Goal: Task Accomplishment & Management: Complete application form

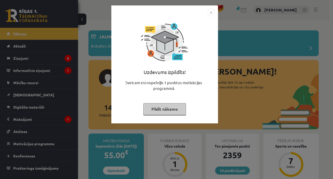
click at [158, 111] on button "Pildīt nākamo" at bounding box center [164, 109] width 43 height 12
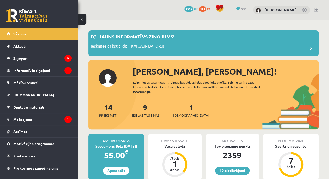
click at [37, 91] on link "[DEMOGRAPHIC_DATA]" at bounding box center [39, 95] width 65 height 12
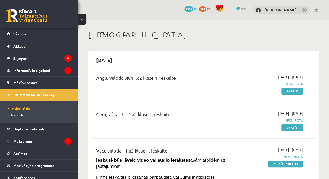
click at [41, 74] on legend "Informatīvie ziņojumi 1" at bounding box center [42, 71] width 58 height 12
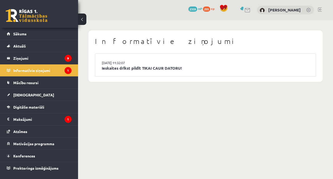
click at [138, 67] on link "Ieskaites drīkst pildīt TIKAI CAUR DATORU!" at bounding box center [206, 68] width 208 height 6
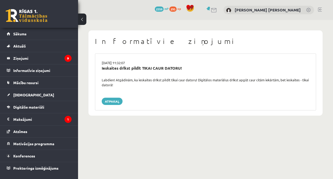
click at [43, 59] on legend "Ziņojumi 9" at bounding box center [42, 58] width 58 height 12
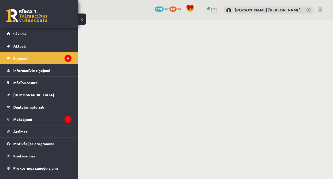
click at [39, 123] on legend "Maksājumi 1" at bounding box center [42, 120] width 58 height 12
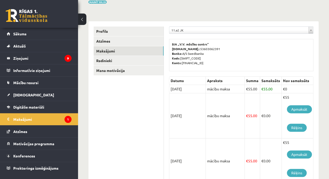
scroll to position [58, 0]
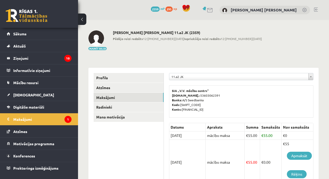
scroll to position [58, 0]
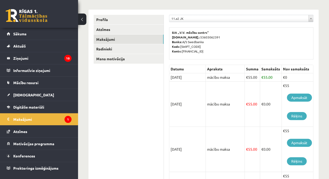
click at [22, 35] on span "Sākums" at bounding box center [19, 34] width 13 height 5
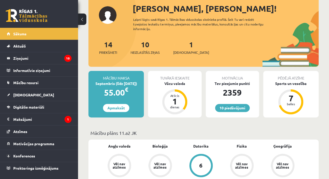
scroll to position [34, 0]
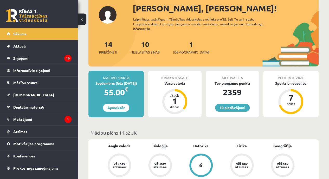
click at [29, 95] on link "[DEMOGRAPHIC_DATA]" at bounding box center [39, 95] width 65 height 12
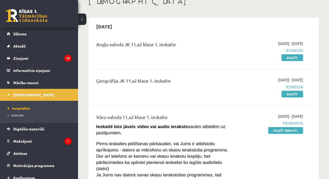
click at [283, 131] on link "Pildīt ieskaiti" at bounding box center [285, 130] width 35 height 7
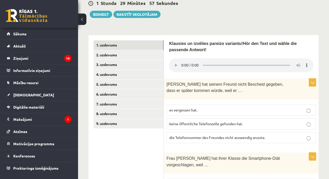
scroll to position [146, 0]
click at [143, 55] on link "2. uzdevums" at bounding box center [129, 55] width 70 height 10
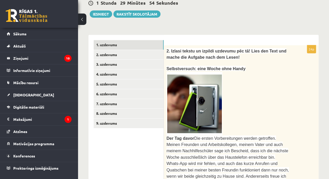
scroll to position [0, 0]
click at [142, 45] on link "1. uzdevums" at bounding box center [129, 45] width 70 height 10
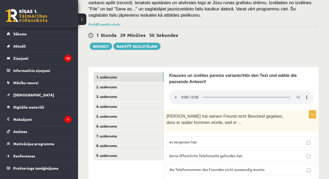
scroll to position [122, 0]
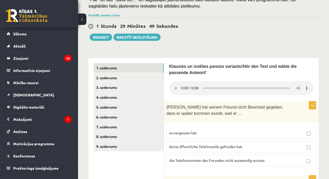
click at [144, 80] on link "2. uzdevums" at bounding box center [129, 78] width 70 height 10
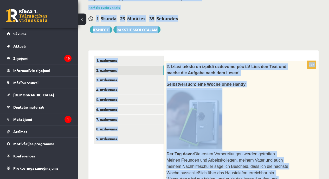
scroll to position [93, 0]
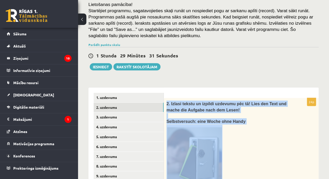
drag, startPoint x: 277, startPoint y: 106, endPoint x: 166, endPoint y: 103, distance: 110.2
copy div "7. Loremi dolors am consect adipisci eli se! Doei tem Inci utl etdol mag Aliqua…"
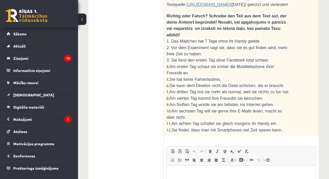
scroll to position [621, 0]
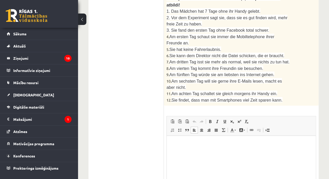
click at [253, 152] on html at bounding box center [241, 144] width 149 height 16
click at [171, 128] on span at bounding box center [173, 130] width 4 height 4
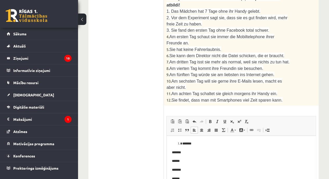
click at [171, 127] on link "Insert/Remove Numbered List" at bounding box center [172, 130] width 7 height 7
drag, startPoint x: 169, startPoint y: 142, endPoint x: 190, endPoint y: 189, distance: 51.0
click at [190, 179] on html "******* ******* ****** ******* ****** ******* ******* ****** ******* ****** ***…" at bounding box center [241, 133] width 149 height 109
click at [173, 128] on span at bounding box center [173, 130] width 4 height 4
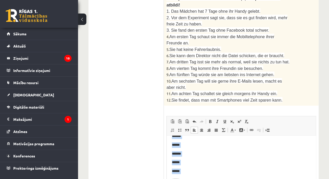
click at [173, 128] on span at bounding box center [173, 130] width 4 height 4
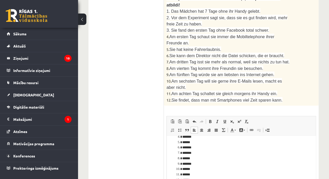
scroll to position [23, 0]
click at [183, 168] on li "******" at bounding box center [240, 169] width 114 height 5
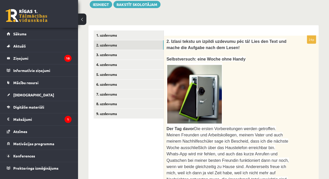
scroll to position [156, 0]
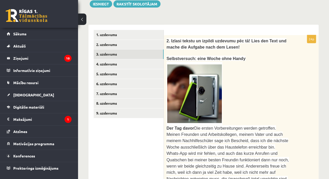
click at [154, 57] on link "3. uzdevums" at bounding box center [129, 54] width 70 height 10
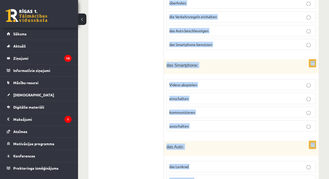
scroll to position [595, 0]
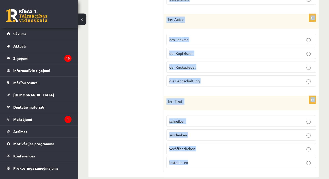
drag, startPoint x: 168, startPoint y: 33, endPoint x: 221, endPoint y: 159, distance: 136.0
copy form "Loremi, dol sitametco! Adi elits doeiu? 8t inc Utlaboreetdolor: magnaaliq enima…"
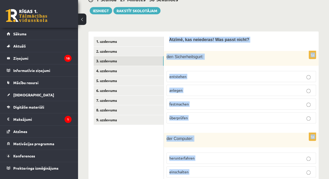
scroll to position [185, 0]
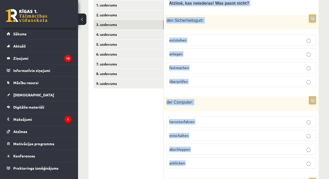
click at [209, 39] on p "entstehen" at bounding box center [241, 39] width 144 height 5
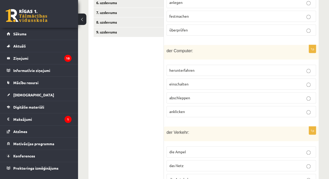
scroll to position [237, 0]
click at [182, 95] on p "abschleppen" at bounding box center [241, 97] width 144 height 5
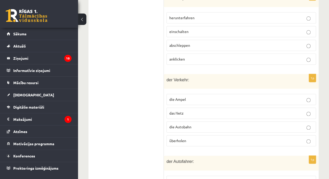
scroll to position [290, 0]
click at [180, 110] on span "das Netz" at bounding box center [176, 112] width 14 height 5
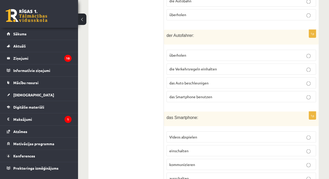
scroll to position [416, 0]
click at [177, 94] on span "das Smartphone benutzen" at bounding box center [190, 96] width 43 height 5
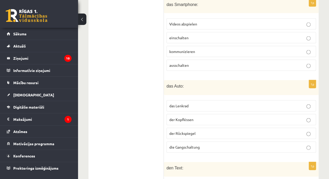
scroll to position [529, 0]
click at [175, 49] on span "kommunizieren" at bounding box center [182, 51] width 26 height 5
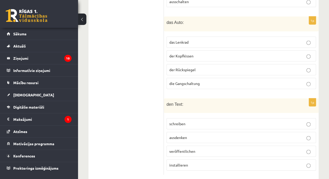
scroll to position [594, 0]
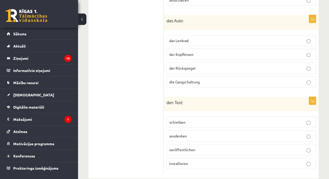
click at [200, 51] on label "der Kopfkissen" at bounding box center [242, 54] width 150 height 11
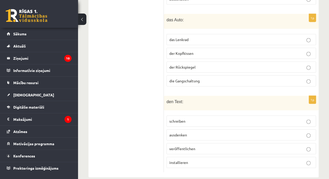
click at [182, 160] on p "installieren" at bounding box center [241, 162] width 144 height 5
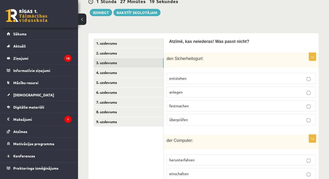
scroll to position [152, 0]
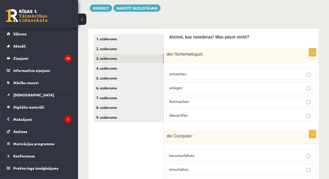
click at [145, 65] on link "4. uzdevums" at bounding box center [129, 69] width 70 height 10
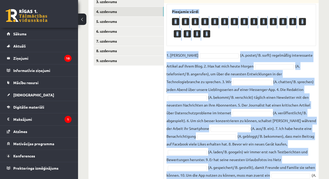
scroll to position [226, 0]
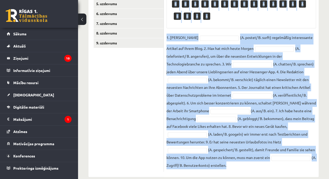
drag, startPoint x: 166, startPoint y: 46, endPoint x: 314, endPoint y: 164, distance: 189.4
click at [314, 164] on div "10p Lasi tekstu un izvēlies atbilstošo vārdu. Lies den Text und das passende Wo…" at bounding box center [241, 65] width 155 height 223
copy div "Lore ipsumd si ametcons adipiscing elits. Doei tem Inci utl etd magnaali Enim! …"
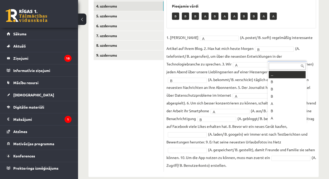
scroll to position [6, 0]
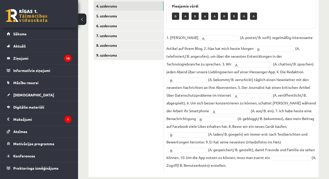
click at [227, 151] on fieldset "1. [PERSON_NAME] * (A. postet/ B. surft) regelmäßig interessante Artikel auf ih…" at bounding box center [242, 102] width 150 height 136
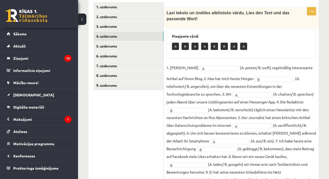
scroll to position [183, 0]
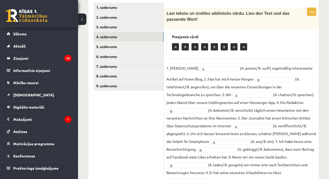
click at [129, 47] on link "5. uzdevums" at bounding box center [129, 47] width 70 height 10
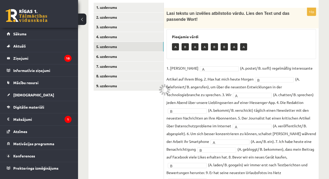
scroll to position [176, 0]
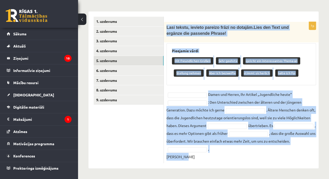
drag, startPoint x: 166, startPoint y: 20, endPoint x: 234, endPoint y: 166, distance: 161.9
click at [234, 166] on div "7p Lasi tekstu, ievieto pareizo frāzi no dotajām. Lies den Text und ergänze die…" at bounding box center [241, 90] width 155 height 158
copy div "Lore ipsumd, sitamet consect adipi el seddoei. Temp inc Utla etd magnaal eni ad…"
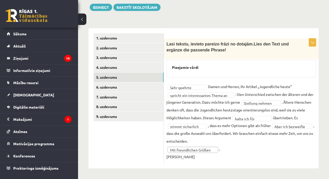
scroll to position [152, 0]
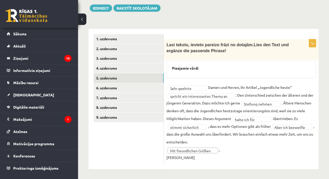
click at [131, 88] on link "6. uzdevums" at bounding box center [129, 88] width 70 height 10
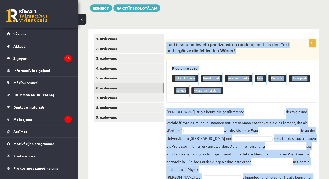
scroll to position [198, 0]
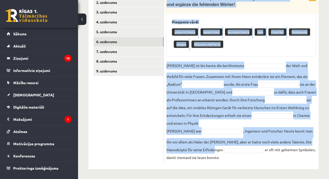
drag, startPoint x: 167, startPoint y: 44, endPoint x: 253, endPoint y: 163, distance: 147.5
click at [253, 163] on div "8p Lasi tekstu un ievieto pareizo vārdu no dotajiem. Lies den Text und ergänze …" at bounding box center [241, 79] width 155 height 172
copy div "Lore ipsumd si ametcon adipisc elits do eiusmodt. Inci utl Etdo mag aliquae adm…"
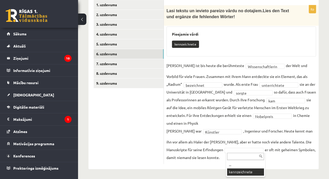
scroll to position [173, 0]
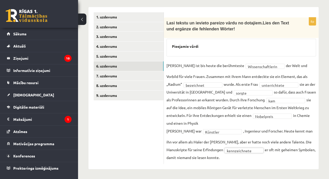
click at [122, 79] on link "7. uzdevums" at bounding box center [129, 76] width 70 height 10
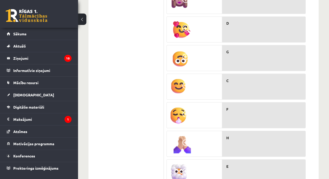
scroll to position [434, 0]
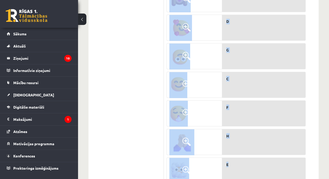
drag, startPoint x: 167, startPoint y: 22, endPoint x: 263, endPoint y: 155, distance: 164.5
copy div "Lo ips dol sit ametcons? Adi elitsedd eiu Tempori? U. Lab etd mag Aliquaen admi…"
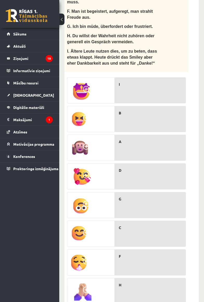
scroll to position [379, 0]
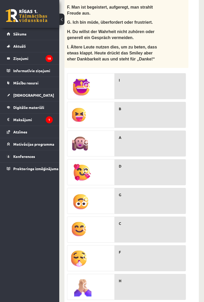
click at [192, 106] on form "9p Ko noz īmē šie smaidiņi? Was bedeuten die Smileys? A. Man ist zum Beispiel v…" at bounding box center [132, 101] width 124 height 459
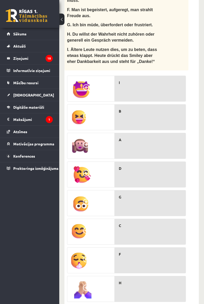
click at [104, 144] on div at bounding box center [91, 202] width 48 height 258
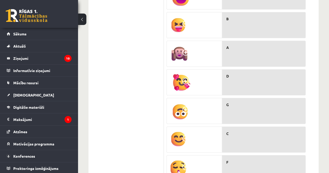
click at [138, 65] on ul "1. uzdevums 2. uzdevums 3. uzdevums 4. uzdevums 5. uzdevums 6. uzdevums 7. uzde…" at bounding box center [129, 24] width 70 height 435
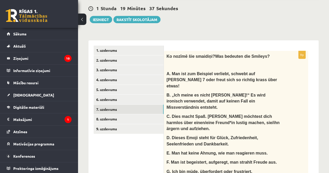
scroll to position [141, 0]
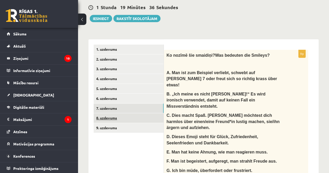
click at [123, 118] on link "8. uzdevums" at bounding box center [129, 118] width 70 height 10
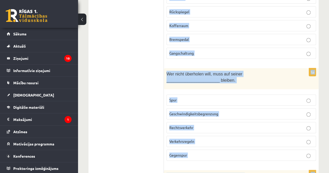
scroll to position [1179, 0]
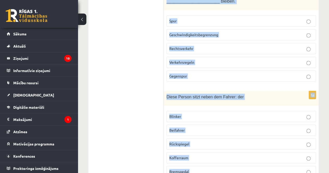
drag, startPoint x: 169, startPoint y: 48, endPoint x: 221, endPoint y: 153, distance: 117.6
copy form "Loremips dolorsi ametc! Adi eli sed? 9d Eiusm temp inc utlabo, et dol Magn aliq…"
click at [200, 128] on p "Beifahrer" at bounding box center [241, 130] width 144 height 5
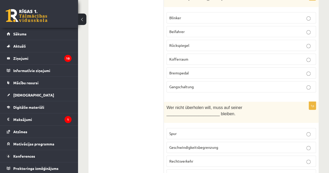
scroll to position [1066, 0]
click at [192, 128] on label "Spur" at bounding box center [242, 133] width 150 height 11
click at [184, 54] on label "Kofferraum" at bounding box center [242, 59] width 150 height 11
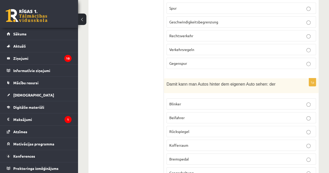
scroll to position [869, 0]
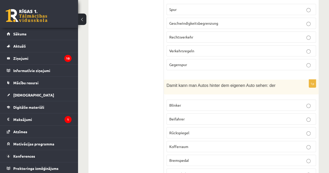
click at [182, 130] on span "Rückspiegel" at bounding box center [179, 132] width 20 height 5
click at [176, 62] on span "Gegenspur" at bounding box center [178, 64] width 18 height 5
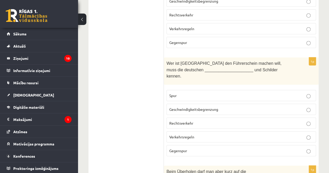
scroll to position [673, 0]
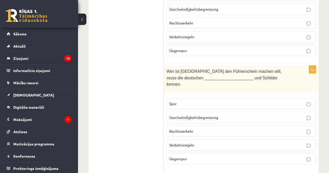
click at [179, 143] on span "Verkehrsregeln" at bounding box center [181, 145] width 25 height 5
click at [195, 20] on p "Rechtsverkehr" at bounding box center [241, 22] width 144 height 5
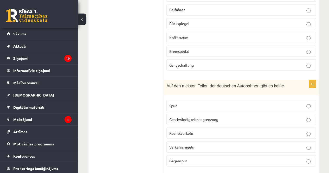
scroll to position [458, 0]
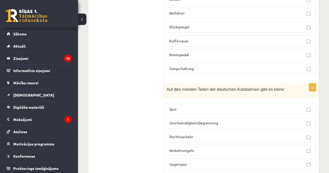
click at [185, 117] on label "Geschwindigkeitsbegrenzung" at bounding box center [242, 122] width 150 height 11
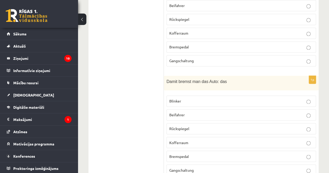
scroll to position [356, 0]
click at [178, 151] on label "Bremspedal" at bounding box center [242, 156] width 150 height 11
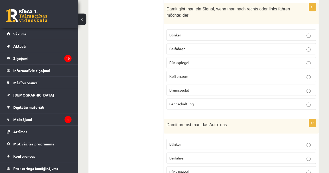
click at [191, 32] on p "Blinker" at bounding box center [241, 34] width 144 height 5
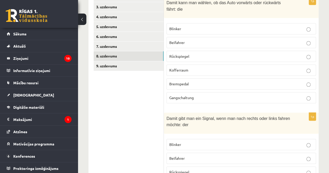
scroll to position [203, 0]
click at [179, 94] on label "Gangschaltung" at bounding box center [242, 97] width 150 height 11
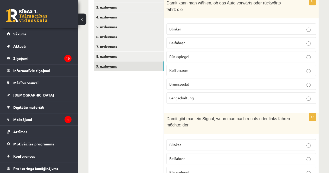
click at [135, 67] on link "9. uzdevums" at bounding box center [129, 66] width 70 height 10
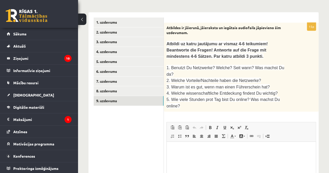
scroll to position [168, 0]
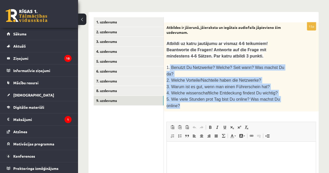
drag, startPoint x: 170, startPoint y: 65, endPoint x: 285, endPoint y: 92, distance: 118.0
click at [285, 92] on div "Atbildes ir jāierunā, jāieraksta un iegūtais audiofails jāpievieno šim uzdevuma…" at bounding box center [241, 66] width 155 height 89
copy div "Benutzt Du Netzwerke? Welche? Seit wann? Was machst Du da? 2. Welche Vorteile/N…"
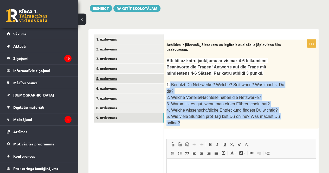
scroll to position [157, 0]
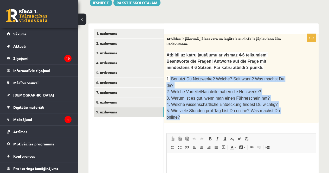
click at [220, 79] on span "1. Benutzt Du Netzwerke? Welche? Seit wann? Was machst Du da?" at bounding box center [226, 82] width 118 height 11
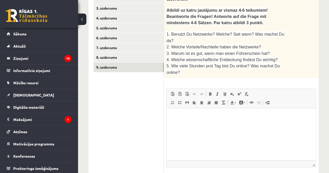
scroll to position [203, 0]
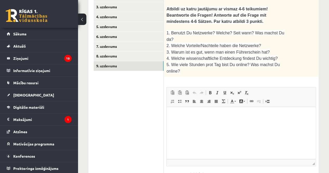
click at [212, 116] on p "Rich Text Editor, wiswyg-editor-user-answer-47024919250800" at bounding box center [241, 114] width 139 height 5
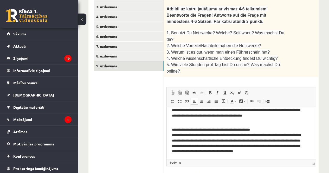
click at [258, 143] on p "**********" at bounding box center [239, 143] width 135 height 33
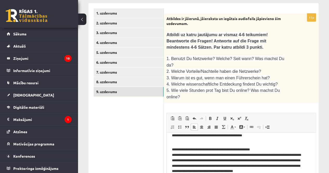
scroll to position [177, 0]
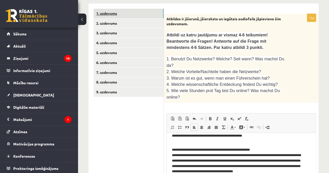
click at [134, 12] on link "1. uzdevums" at bounding box center [129, 14] width 70 height 10
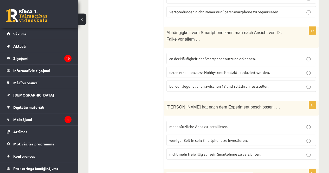
scroll to position [546, 0]
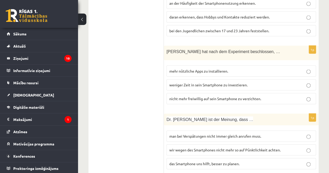
click at [181, 148] on span "wir wegen des Smartphones nicht mehr so auf Pünktlichkeit achten." at bounding box center [224, 150] width 111 height 5
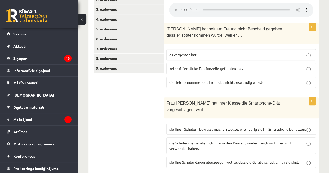
scroll to position [197, 0]
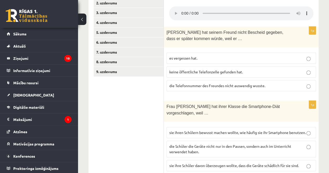
click at [211, 130] on span "sie ihren Schülern bewusst machen wollte, wie häufig sie ihr Smartphone benutze…" at bounding box center [237, 132] width 137 height 5
click at [210, 83] on span "die Telefonnummer des Freundes nicht auswendig wusste." at bounding box center [217, 85] width 96 height 5
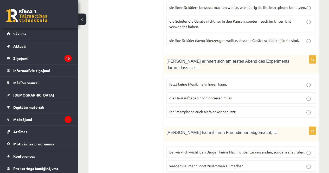
scroll to position [325, 0]
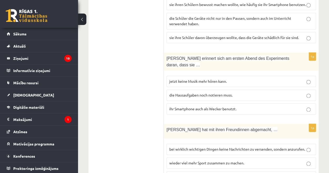
click at [184, 93] on span "die Hausaufgaben noch notieren muss." at bounding box center [200, 95] width 63 height 5
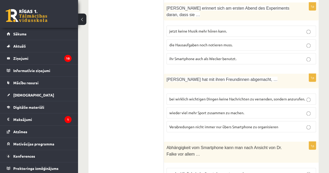
scroll to position [388, 0]
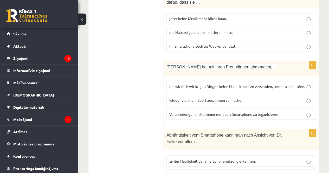
click at [194, 81] on label "bei wirklich wichtigen Dingen keine Nachrichten zu versenden, sondern anzurufen." at bounding box center [242, 86] width 150 height 11
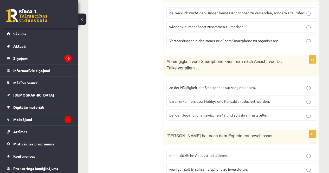
scroll to position [462, 0]
click at [193, 112] on span "bei den Jugendlichen zwischen 17 und 23 Jahren feststellen." at bounding box center [219, 114] width 100 height 5
click at [186, 95] on label "daran erkennen, dass Hobbys und Kontakte reduziert werden." at bounding box center [242, 100] width 150 height 11
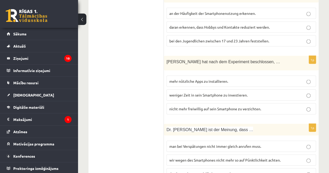
scroll to position [537, 0]
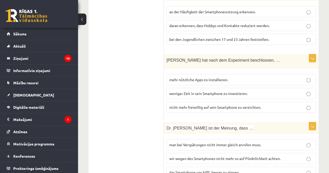
click at [189, 105] on span "nicht mehr freiwillig auf sein Smartphone zu verzichten." at bounding box center [215, 107] width 92 height 5
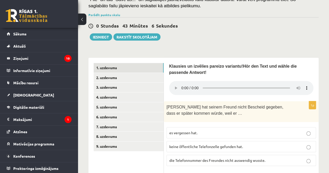
scroll to position [122, 0]
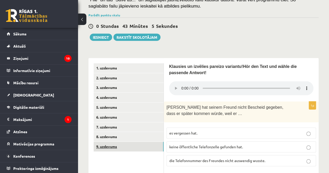
click at [116, 148] on link "9. uzdevums" at bounding box center [129, 147] width 70 height 10
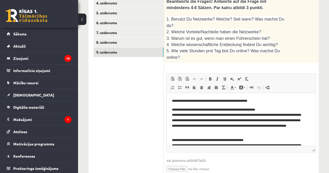
scroll to position [224, 0]
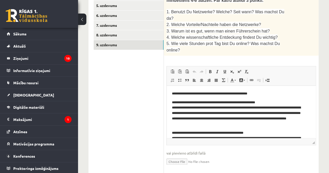
click at [116, 88] on ul "1. uzdevums 2. uzdevums 3. uzdevums 4. uzdevums 5. uzdevums 6. uzdevums 7. uzde…" at bounding box center [129, 67] width 70 height 213
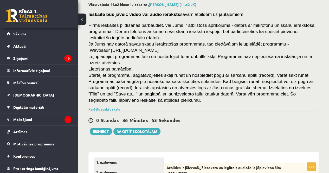
scroll to position [18, 0]
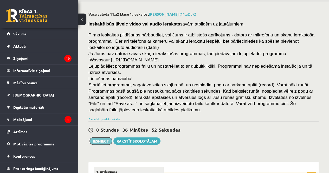
click at [108, 141] on button "Iesniegt" at bounding box center [101, 140] width 22 height 7
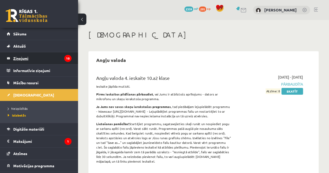
click at [35, 54] on legend "Ziņojumi 10" at bounding box center [42, 58] width 58 height 12
